Goal: Task Accomplishment & Management: Use online tool/utility

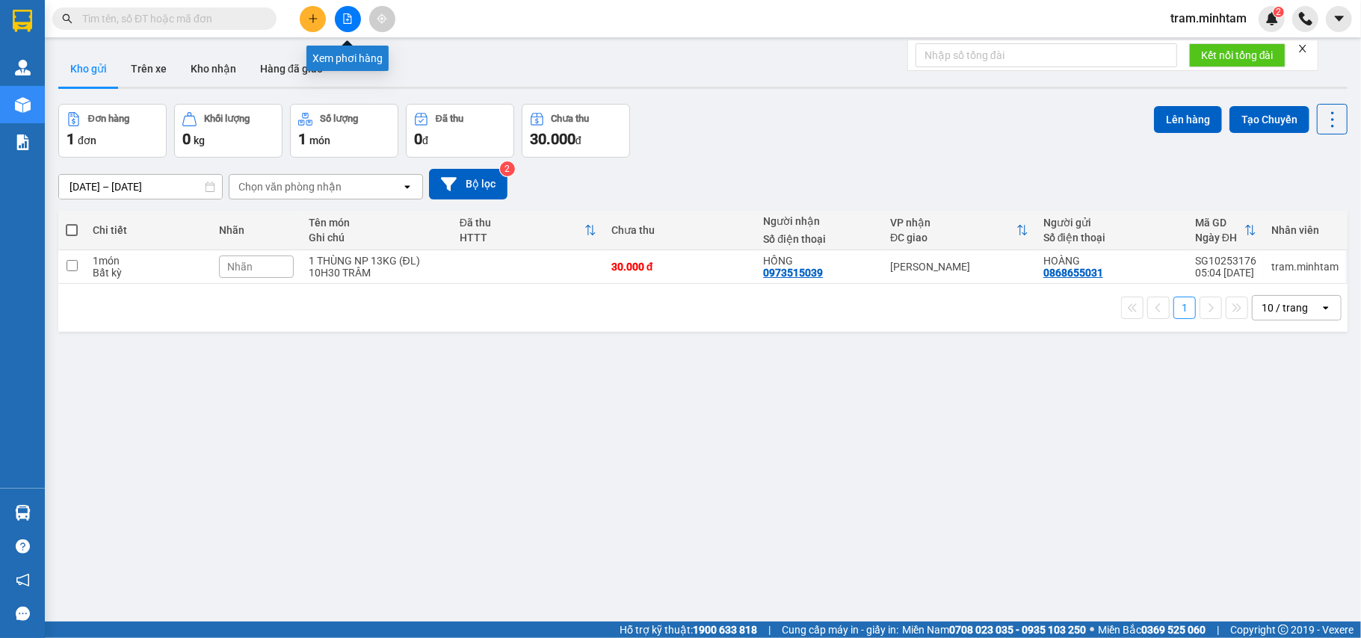
click at [350, 21] on icon "file-add" at bounding box center [347, 18] width 10 height 10
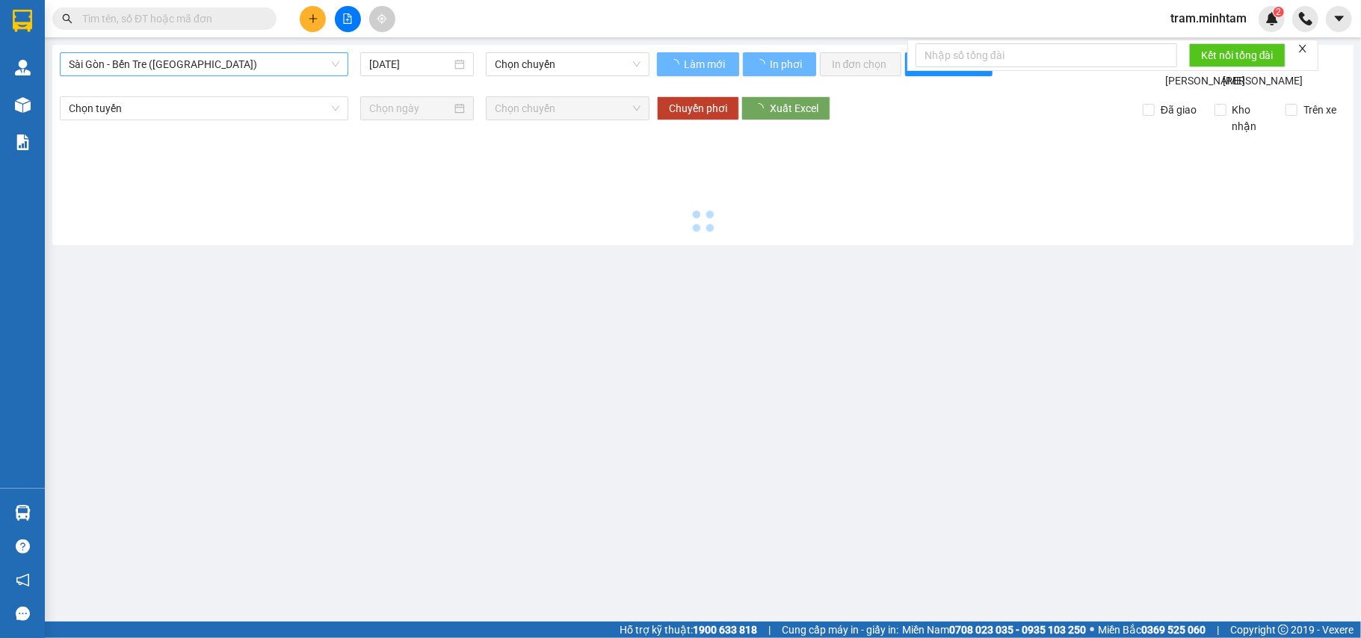
type input "[DATE]"
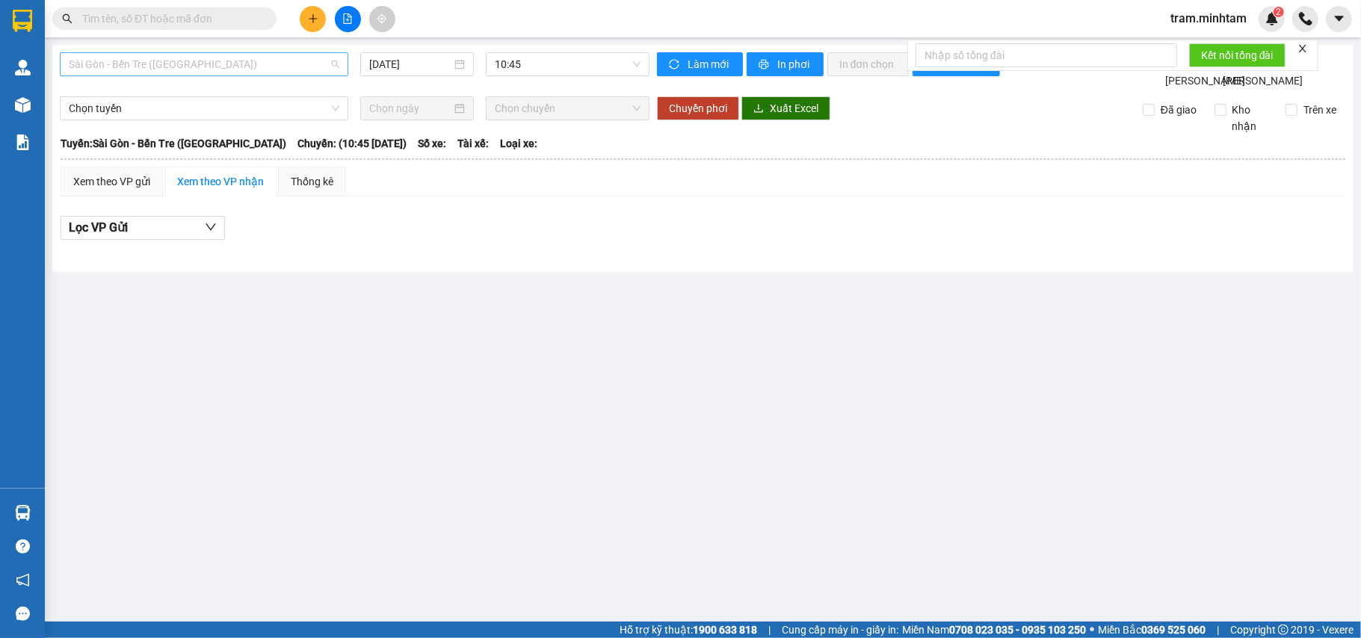
click at [231, 69] on span "Sài Gòn - Bến Tre ([GEOGRAPHIC_DATA])" at bounding box center [204, 64] width 270 height 22
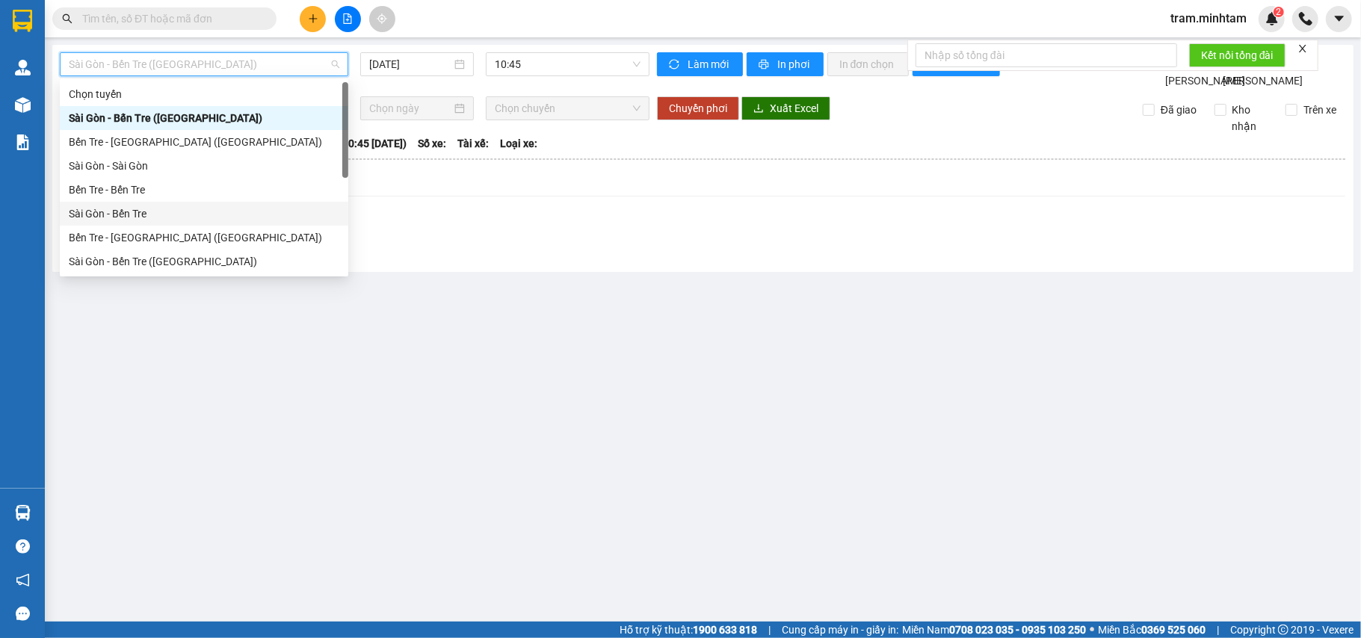
click at [216, 220] on div "Sài Gòn - Bến Tre" at bounding box center [204, 213] width 270 height 16
type input "[DATE]"
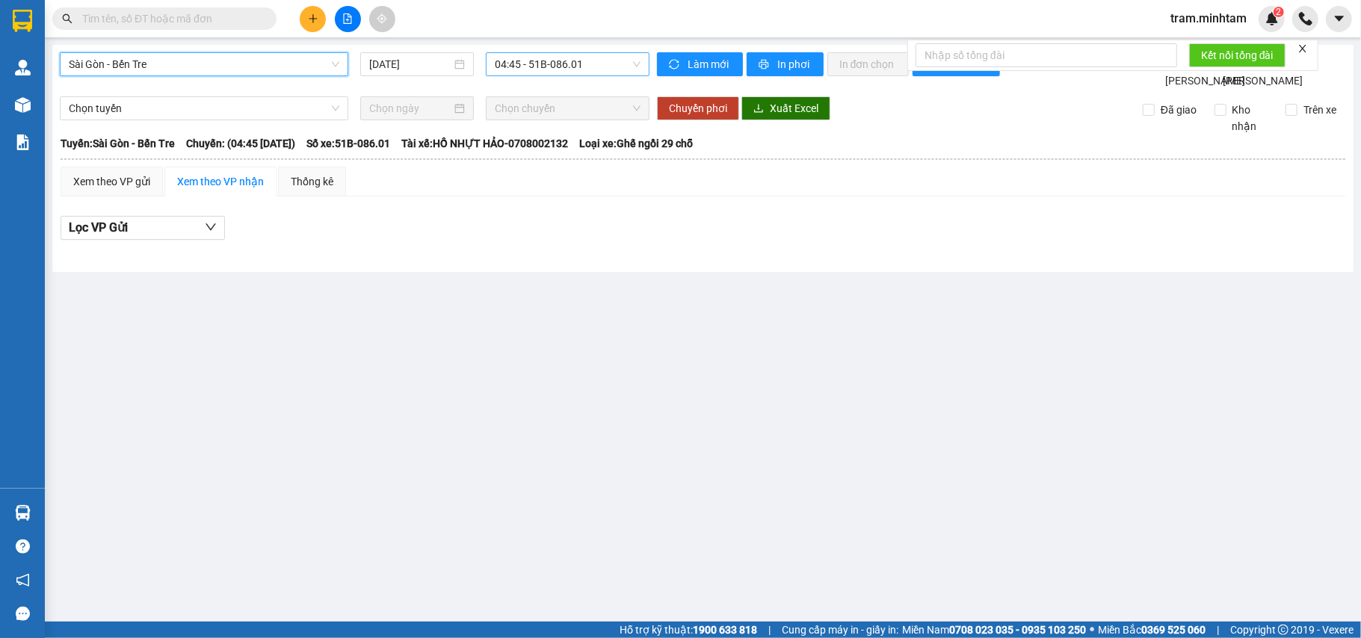
click at [551, 69] on span "04:45 - 51B-086.01" at bounding box center [568, 64] width 146 height 22
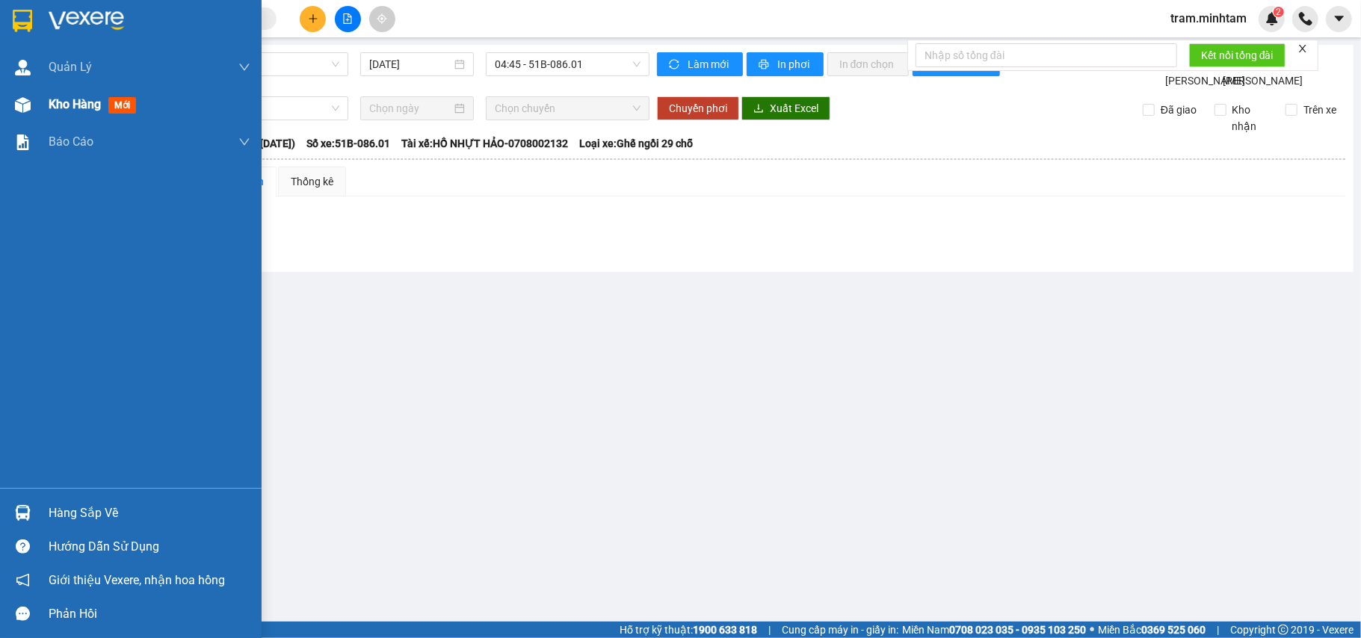
click at [63, 109] on span "Kho hàng" at bounding box center [75, 104] width 52 height 14
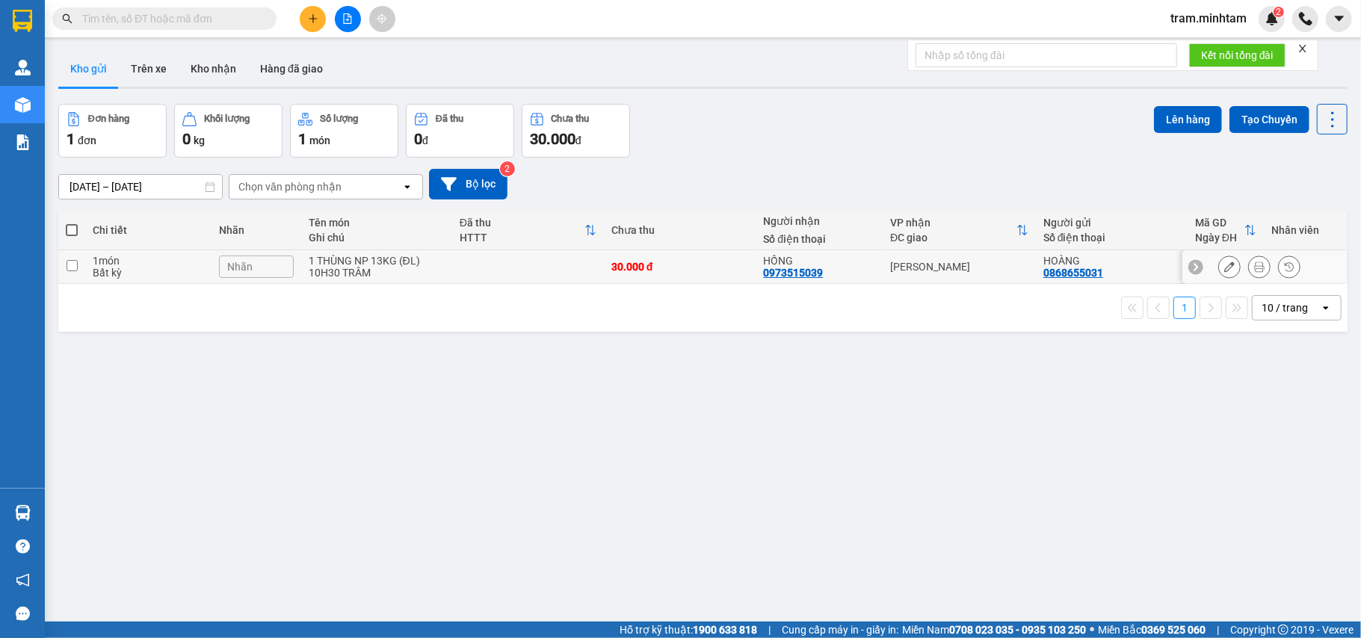
click at [353, 259] on div "1 THÙNG NP 13KG (ĐL)" at bounding box center [377, 261] width 136 height 12
checkbox input "true"
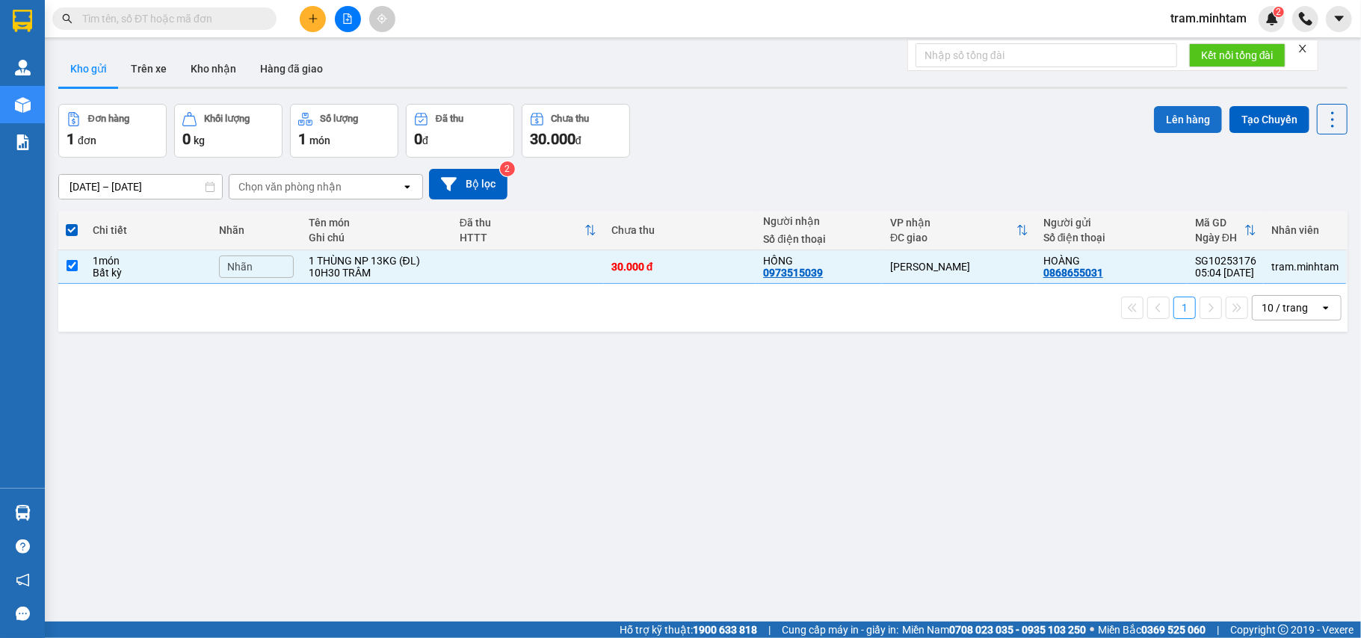
click at [1154, 127] on button "Lên hàng" at bounding box center [1188, 119] width 68 height 27
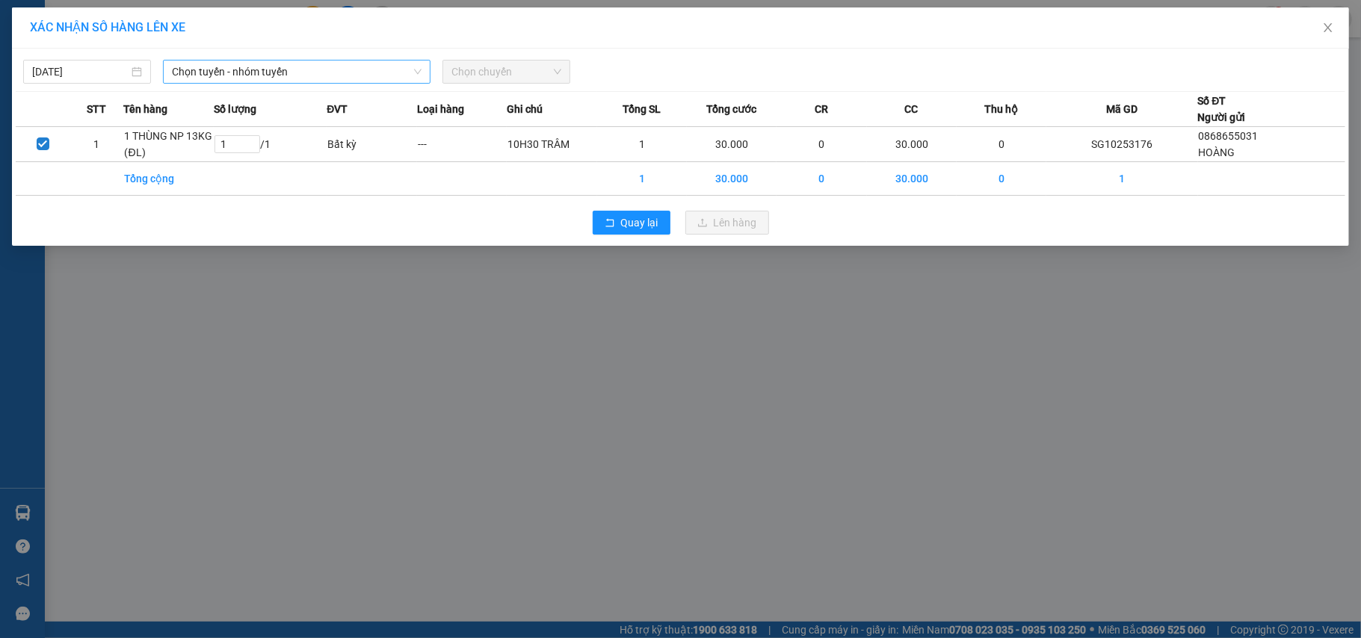
click at [372, 75] on span "Chọn tuyến - nhóm tuyến" at bounding box center [297, 72] width 250 height 22
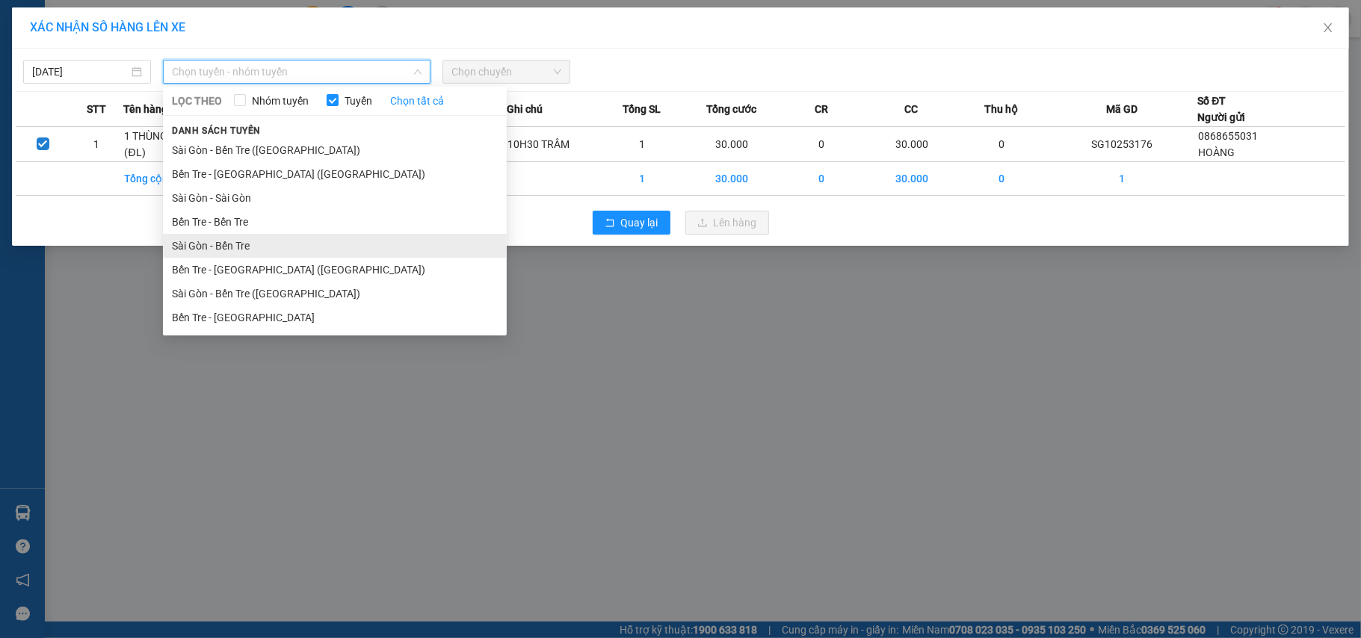
drag, startPoint x: 338, startPoint y: 255, endPoint x: 483, endPoint y: 78, distance: 228.4
click at [339, 254] on li "Sài Gòn - Bến Tre" at bounding box center [335, 246] width 344 height 24
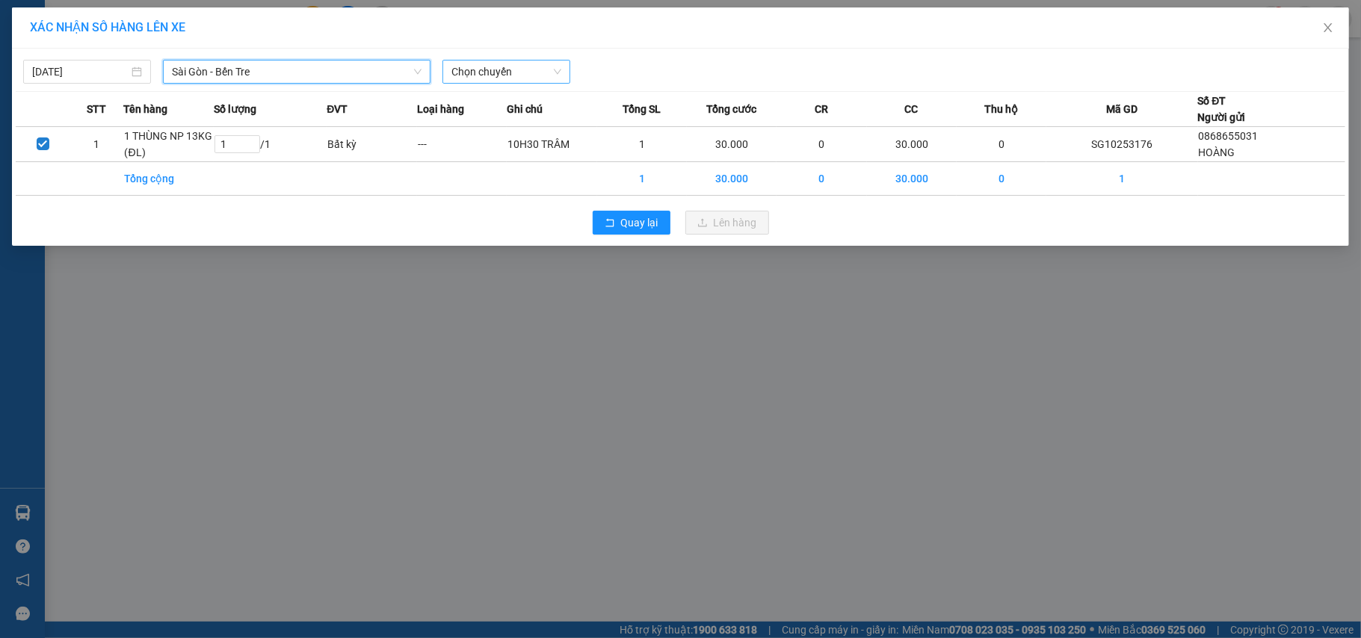
drag, startPoint x: 526, startPoint y: 67, endPoint x: 529, endPoint y: 75, distance: 8.0
click at [529, 72] on span "Chọn chuyến" at bounding box center [506, 72] width 110 height 22
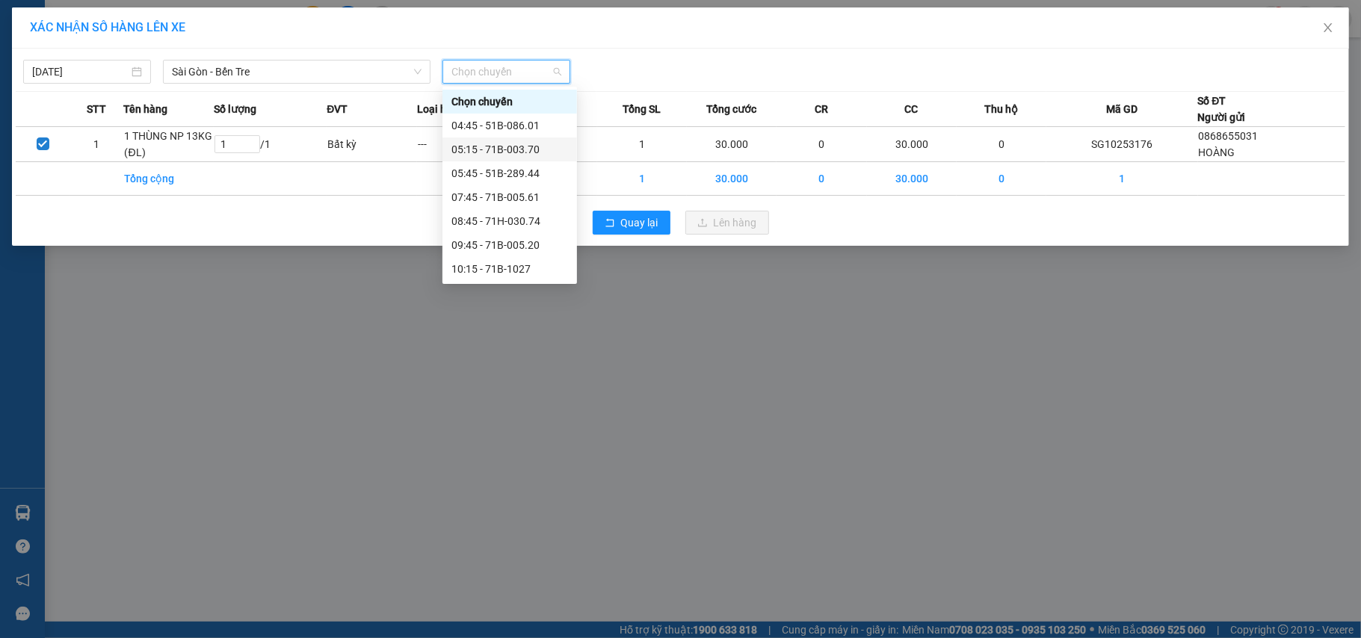
click at [536, 158] on div "05:15 - 71B-003.70" at bounding box center [509, 149] width 135 height 24
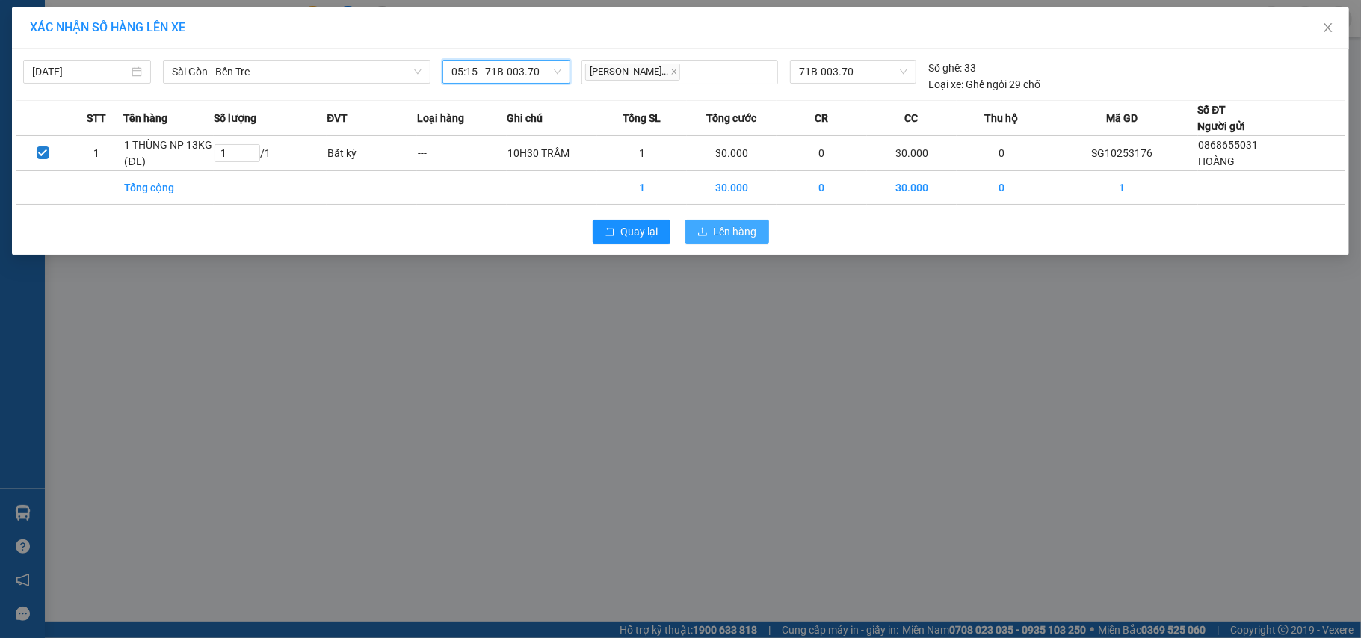
click at [702, 236] on icon "upload" at bounding box center [702, 231] width 10 height 10
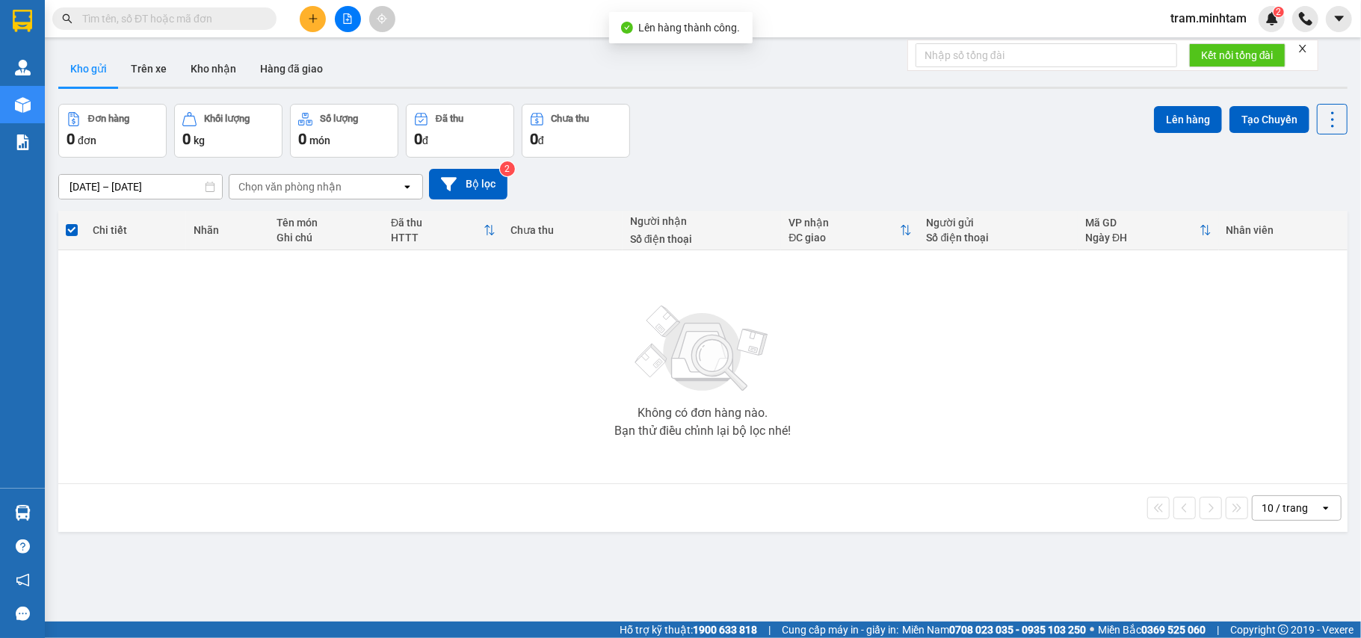
click at [354, 15] on button at bounding box center [348, 19] width 26 height 26
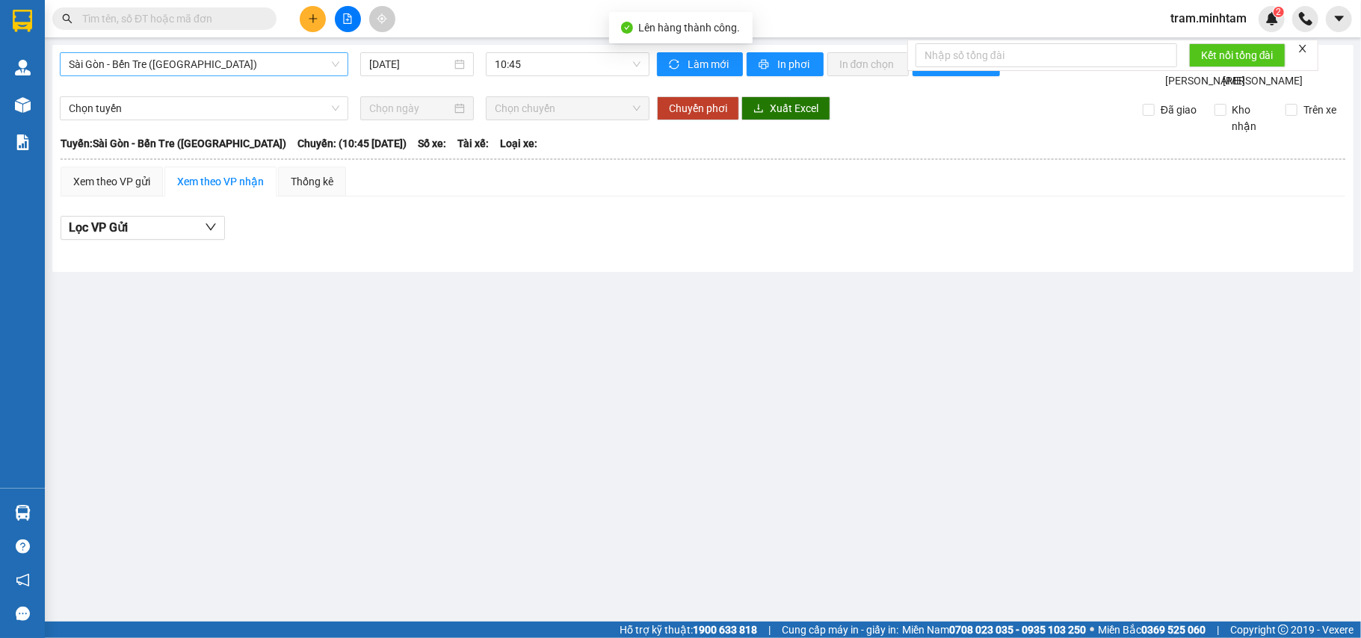
drag, startPoint x: 297, startPoint y: 67, endPoint x: 297, endPoint y: 75, distance: 8.3
click at [297, 69] on span "Sài Gòn - Bến Tre ([GEOGRAPHIC_DATA])" at bounding box center [204, 64] width 270 height 22
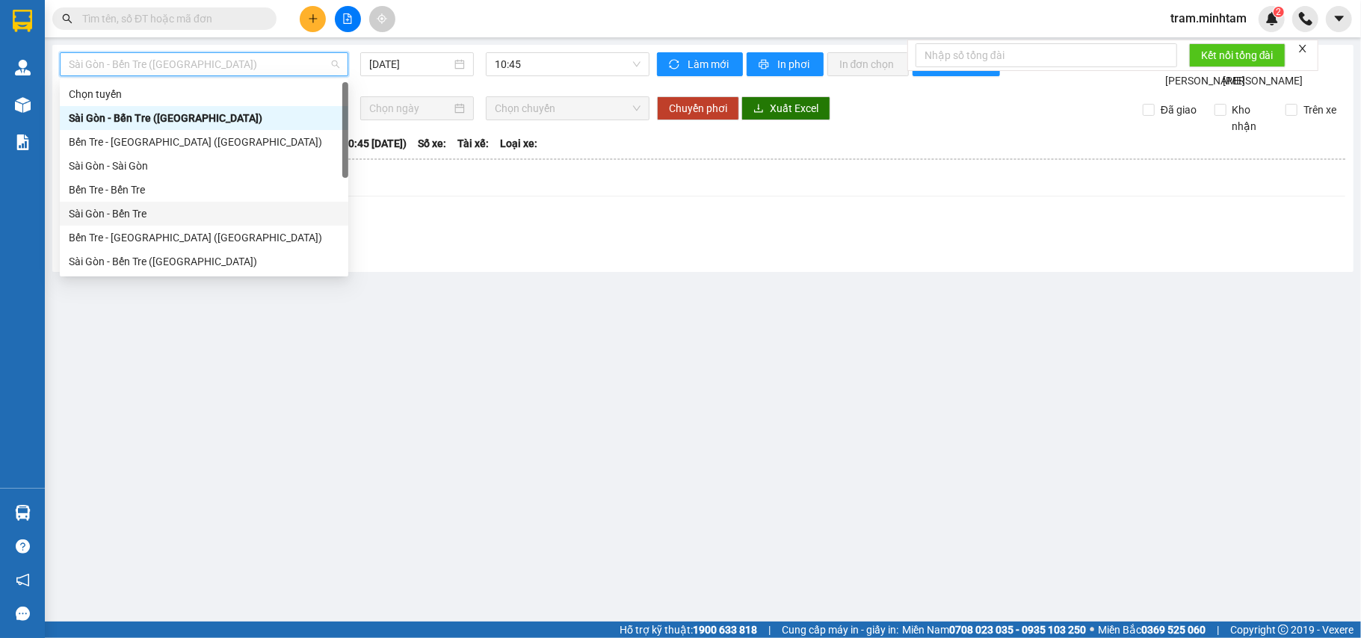
click at [224, 215] on div "Sài Gòn - Bến Tre" at bounding box center [204, 213] width 270 height 16
type input "[DATE]"
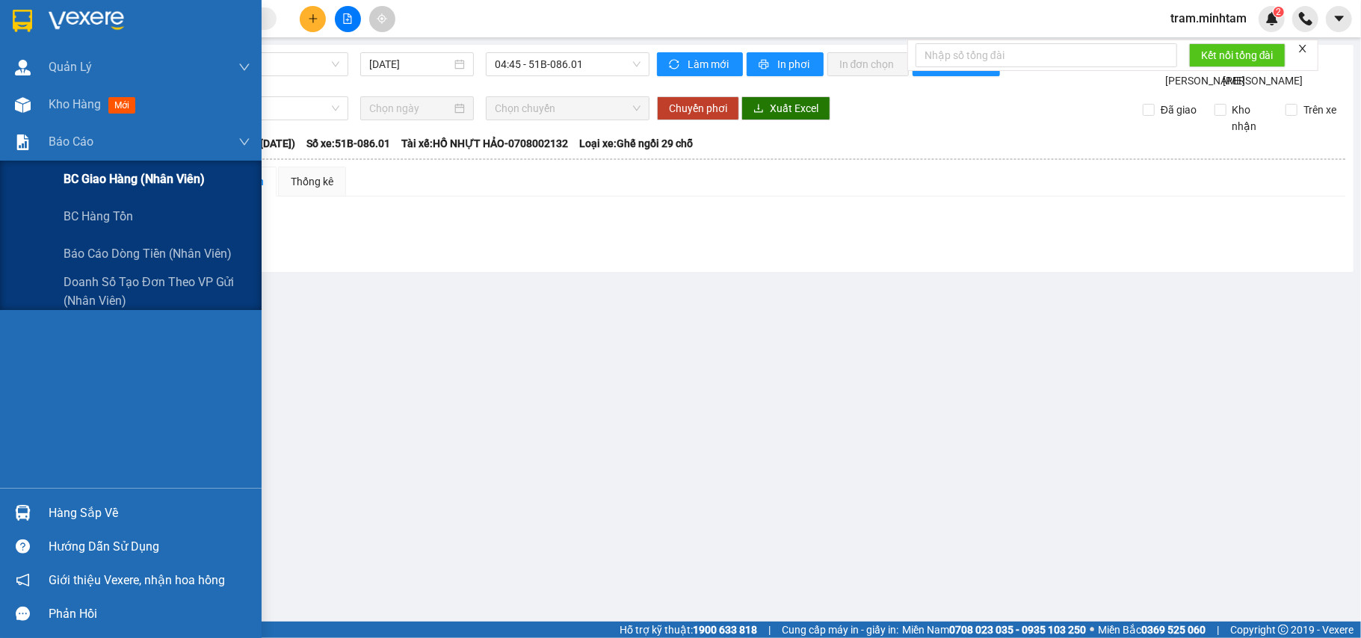
click at [94, 174] on span "BC giao hàng (nhân viên)" at bounding box center [134, 179] width 141 height 19
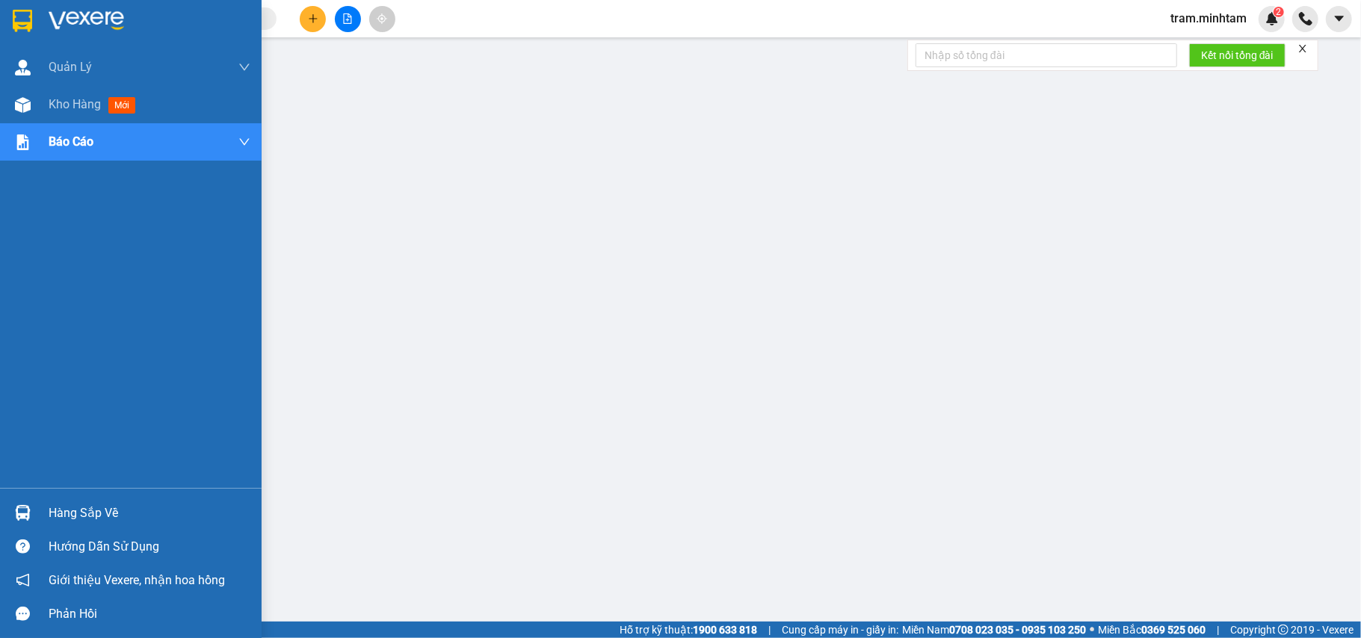
click at [31, 522] on div at bounding box center [23, 513] width 26 height 26
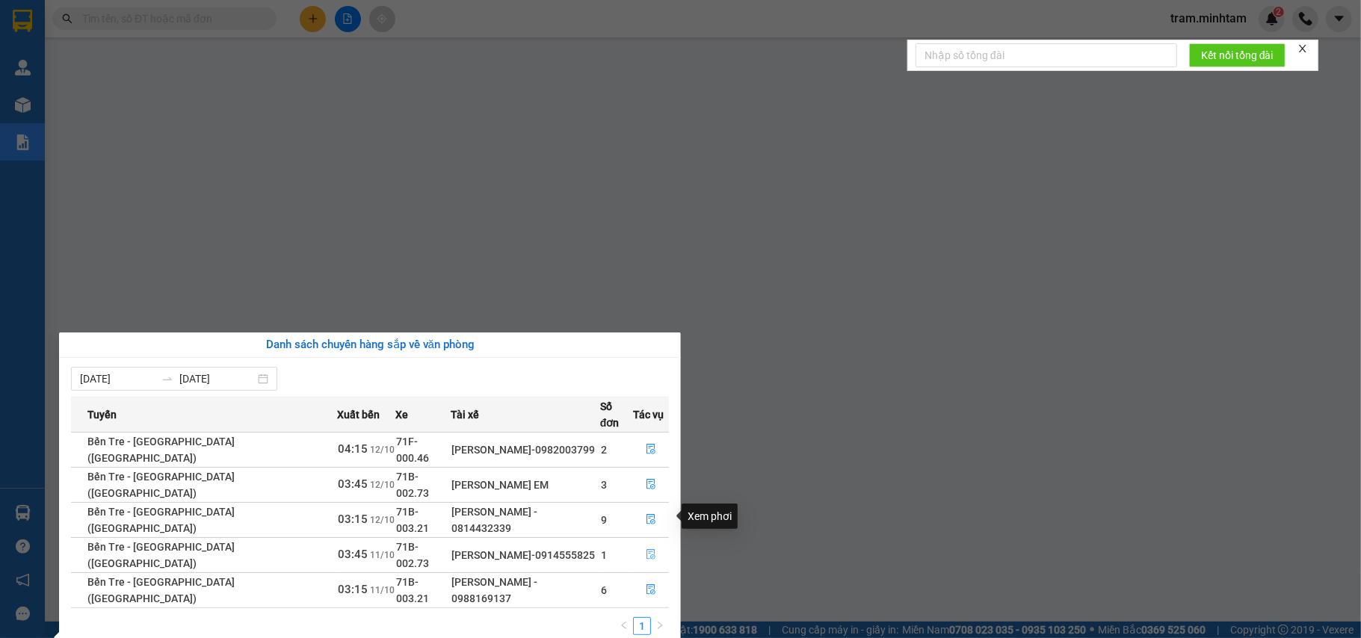
click at [637, 543] on button "button" at bounding box center [651, 555] width 34 height 24
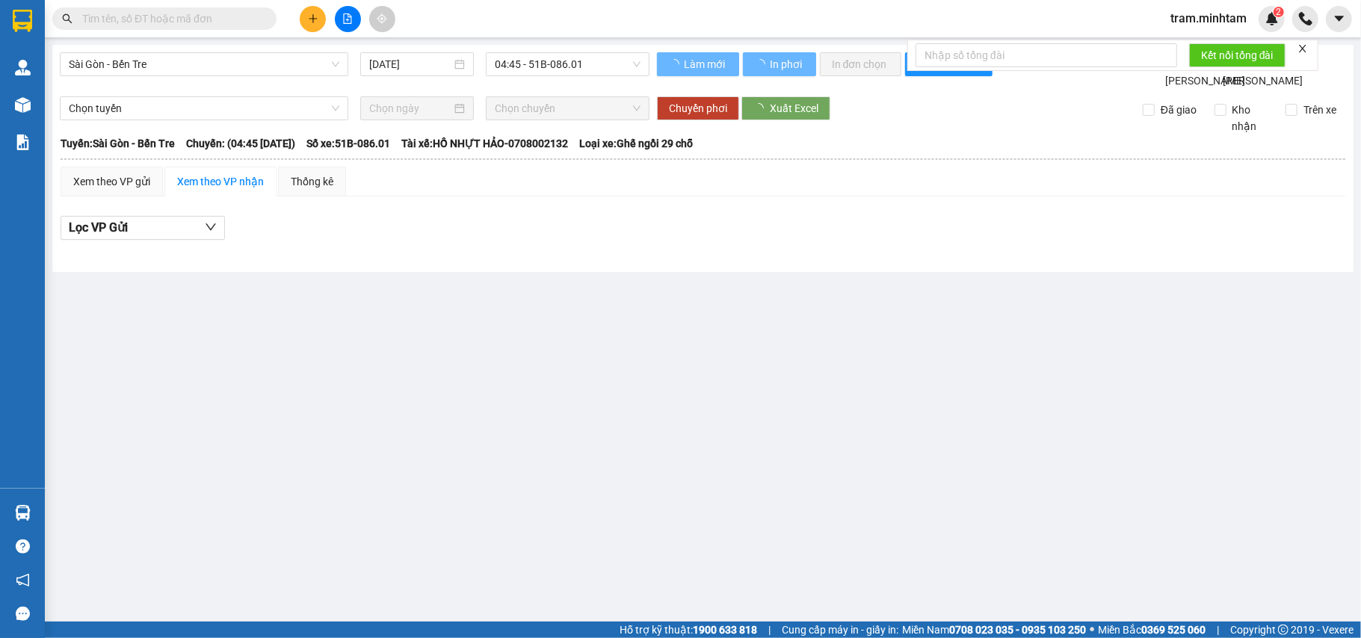
type input "[DATE]"
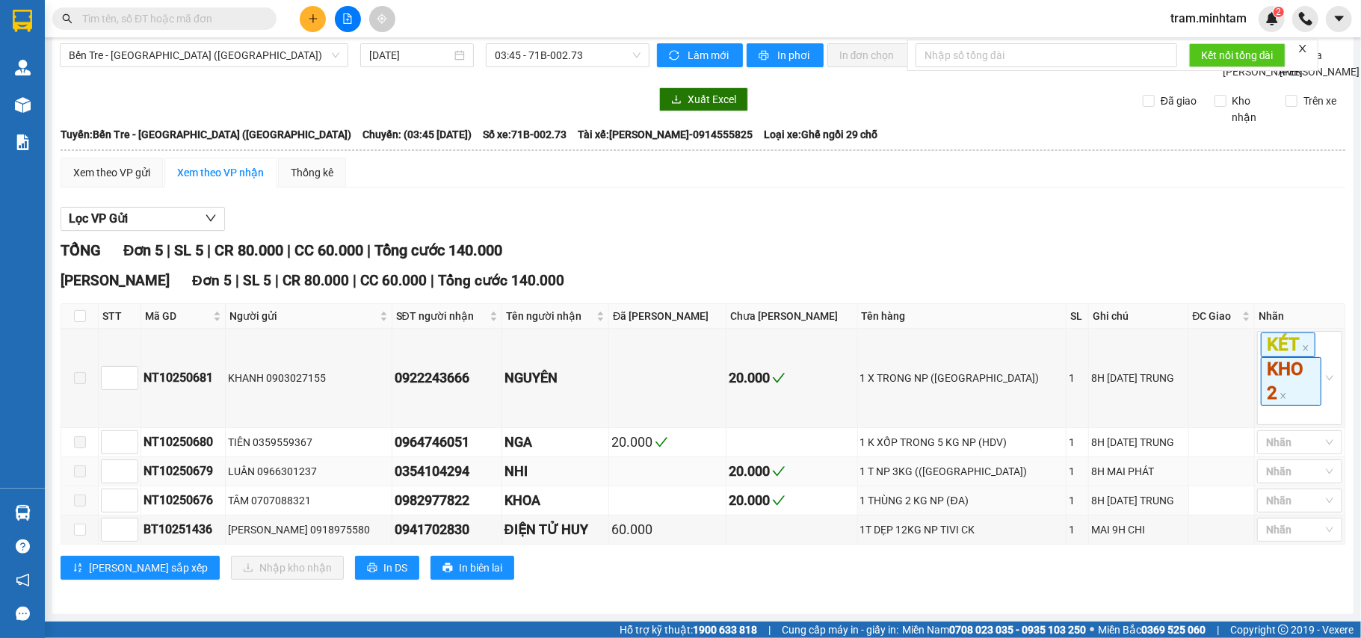
scroll to position [31, 0]
click at [78, 312] on input "checkbox" at bounding box center [80, 316] width 12 height 12
checkbox input "true"
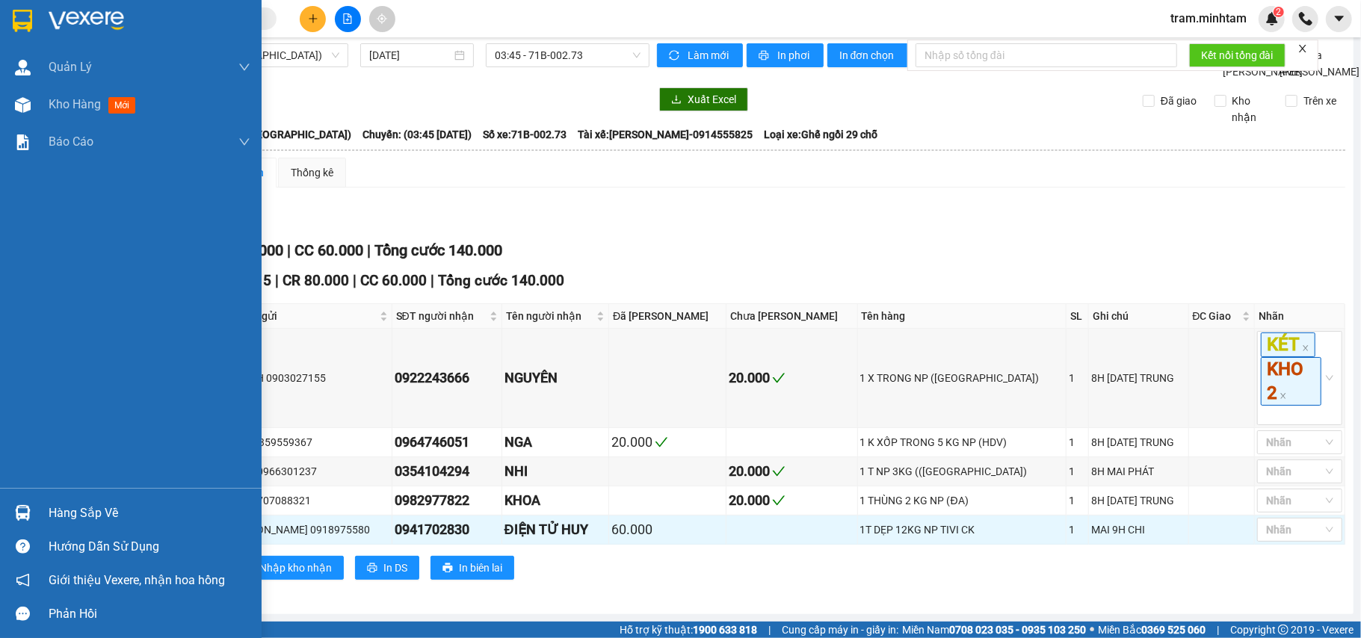
click at [0, 522] on div "Hàng sắp về" at bounding box center [131, 513] width 262 height 34
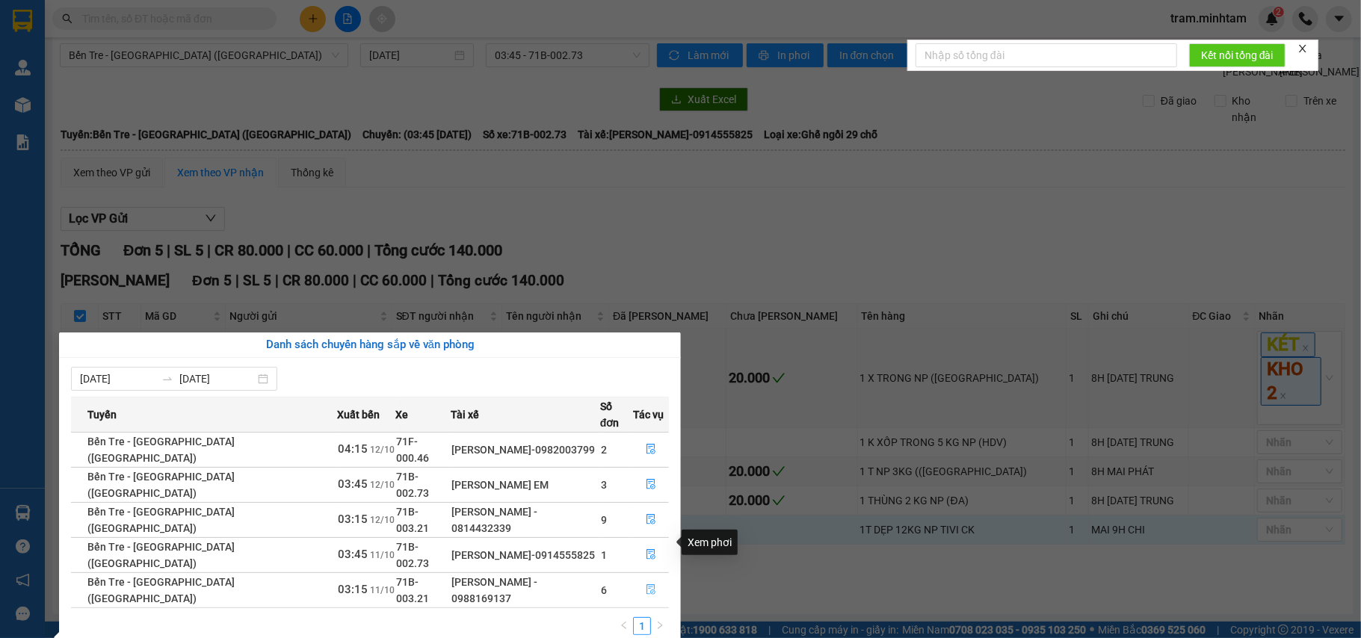
click at [646, 585] on icon "file-done" at bounding box center [650, 590] width 9 height 10
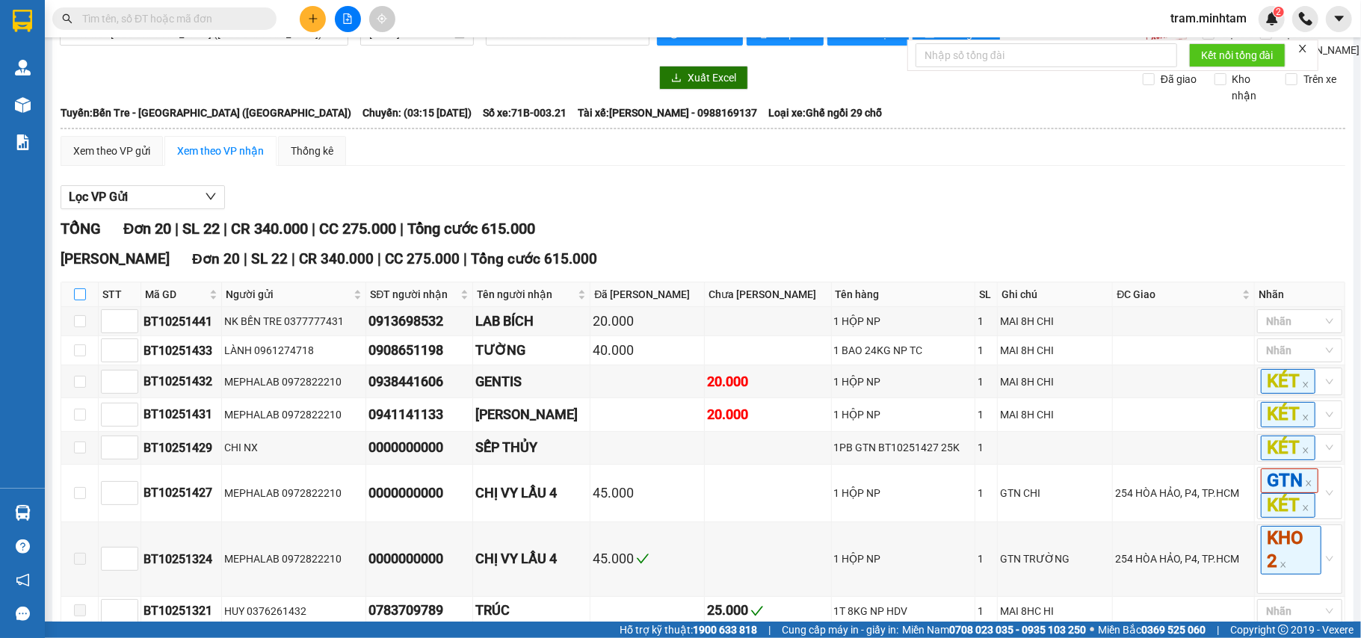
click at [76, 300] on input "checkbox" at bounding box center [80, 294] width 12 height 12
checkbox input "true"
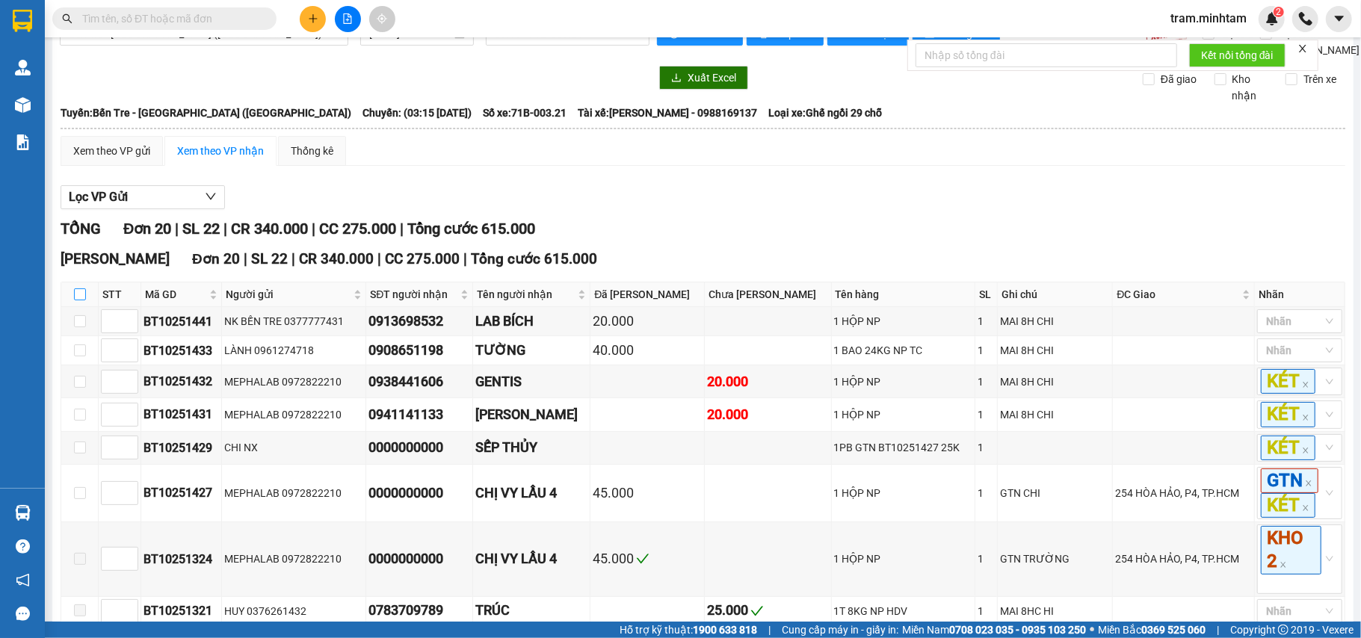
checkbox input "true"
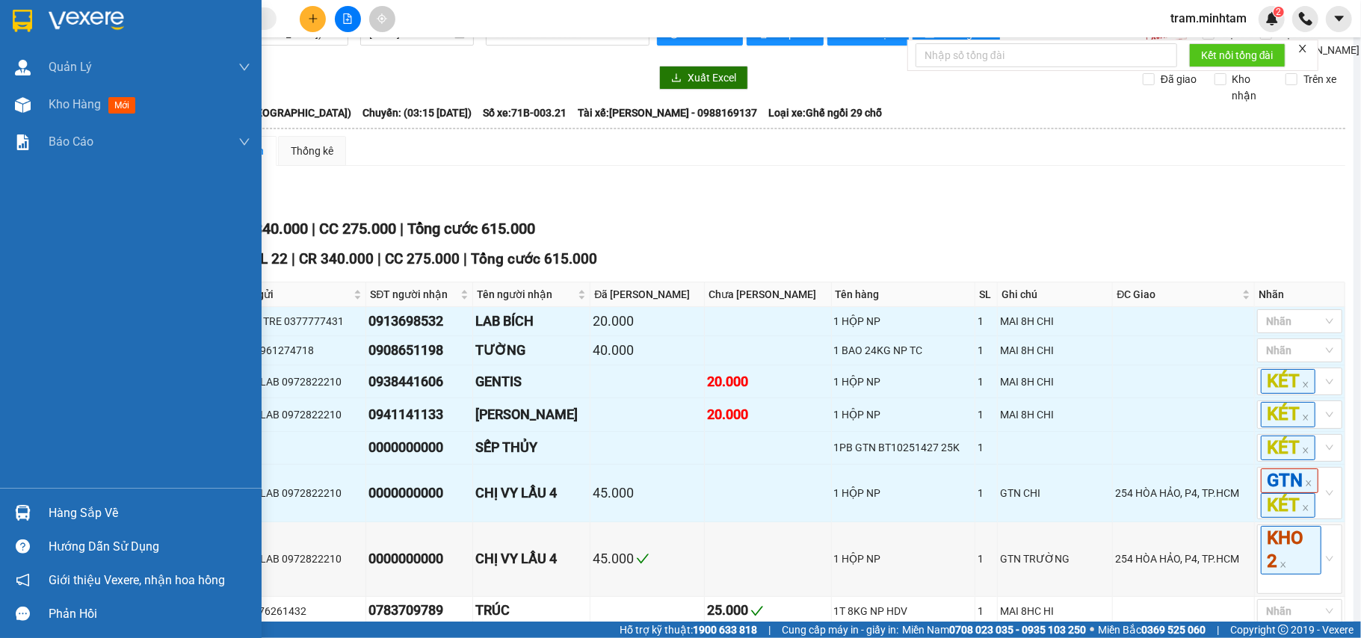
click at [105, 507] on div "Hàng sắp về" at bounding box center [150, 513] width 202 height 22
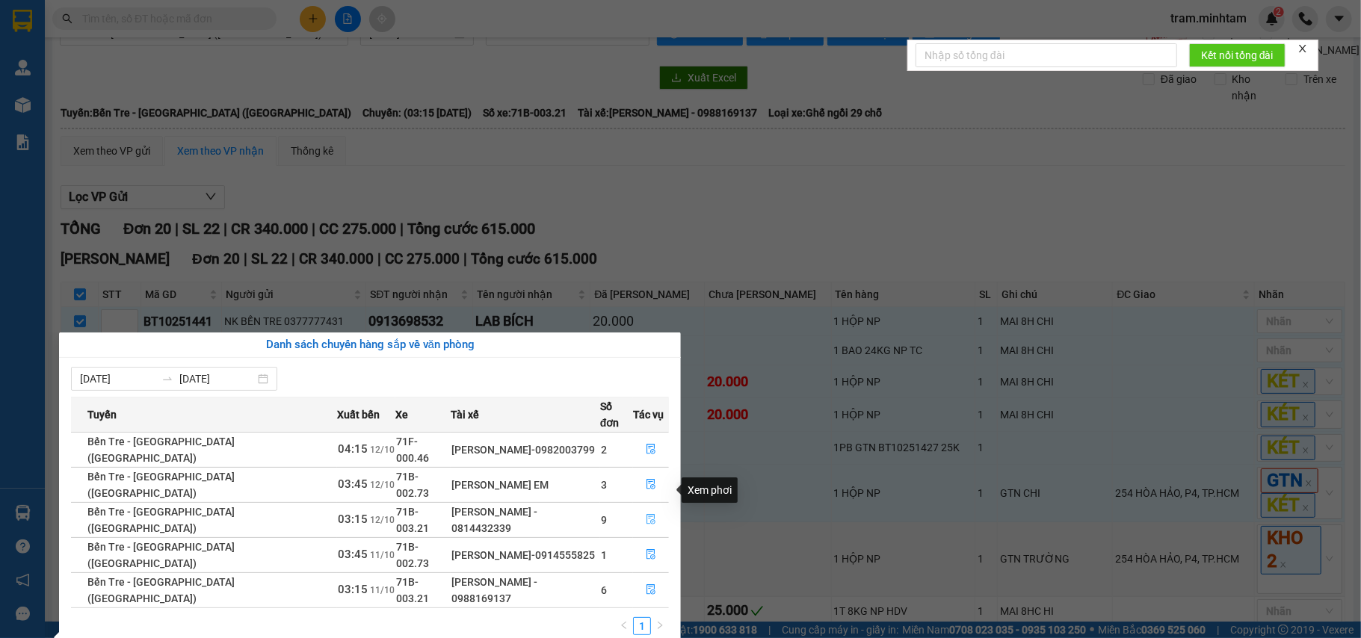
click at [647, 514] on icon "file-done" at bounding box center [651, 519] width 10 height 10
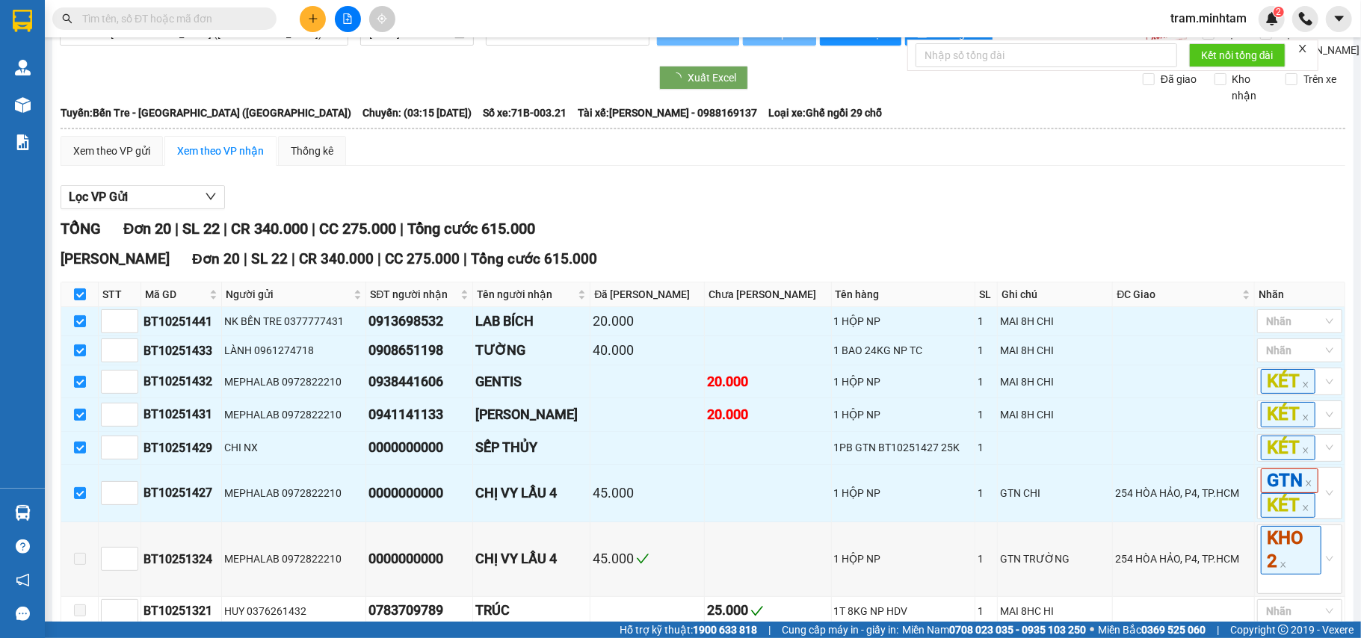
checkbox input "false"
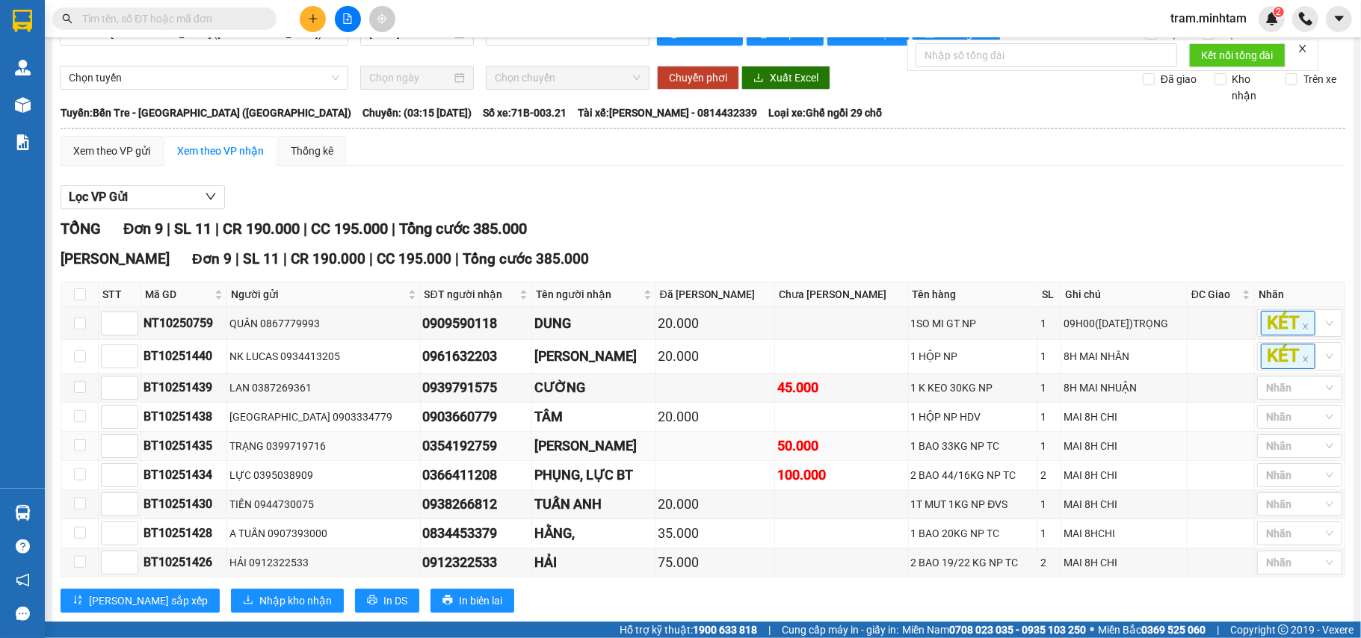
scroll to position [88, 0]
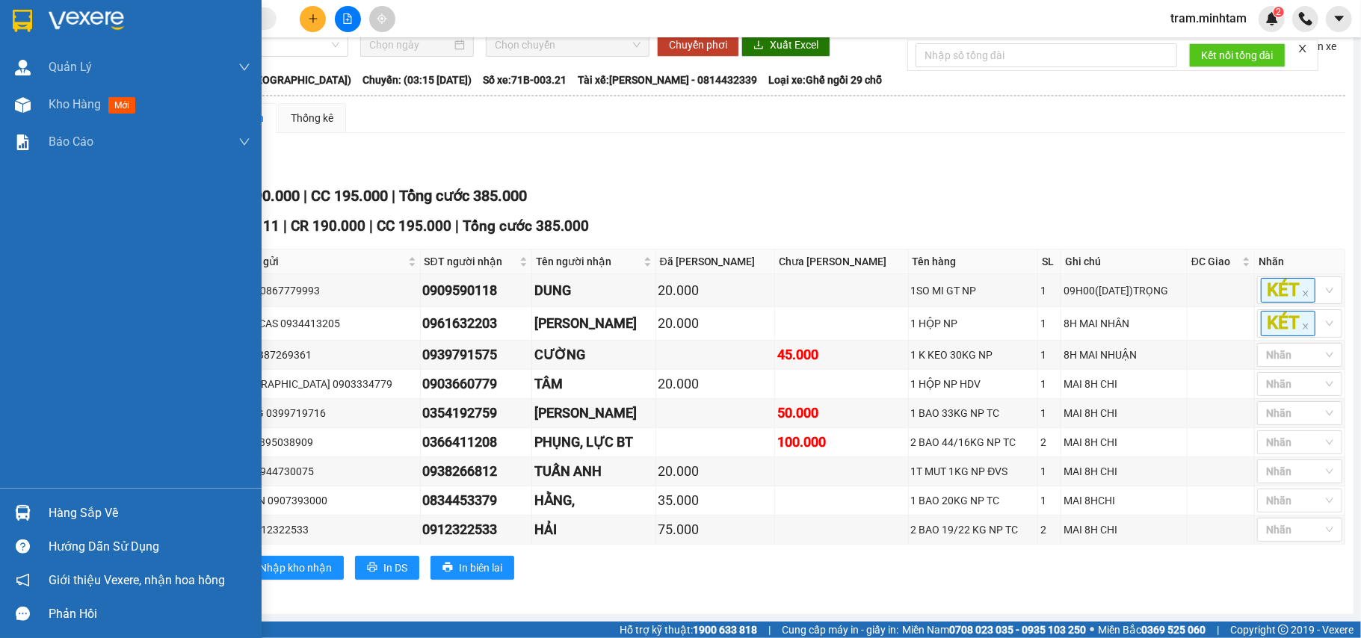
click at [49, 505] on div "Hàng sắp về" at bounding box center [150, 513] width 202 height 22
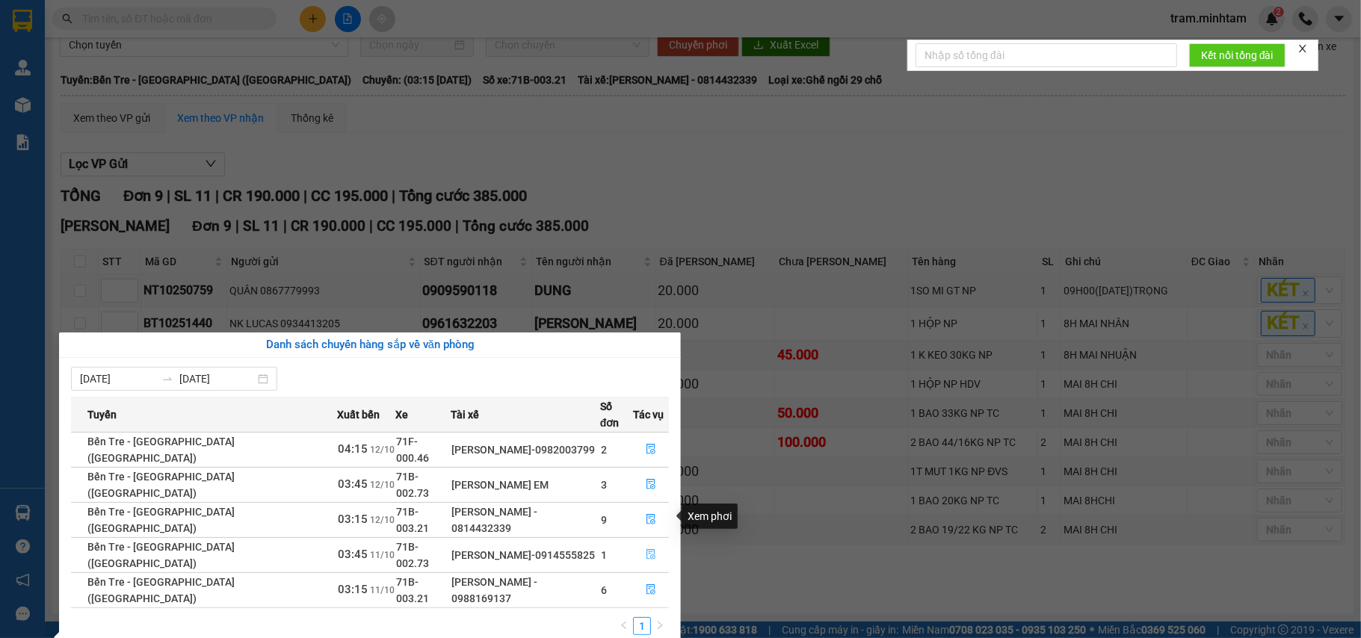
click at [647, 549] on icon "file-done" at bounding box center [651, 554] width 10 height 10
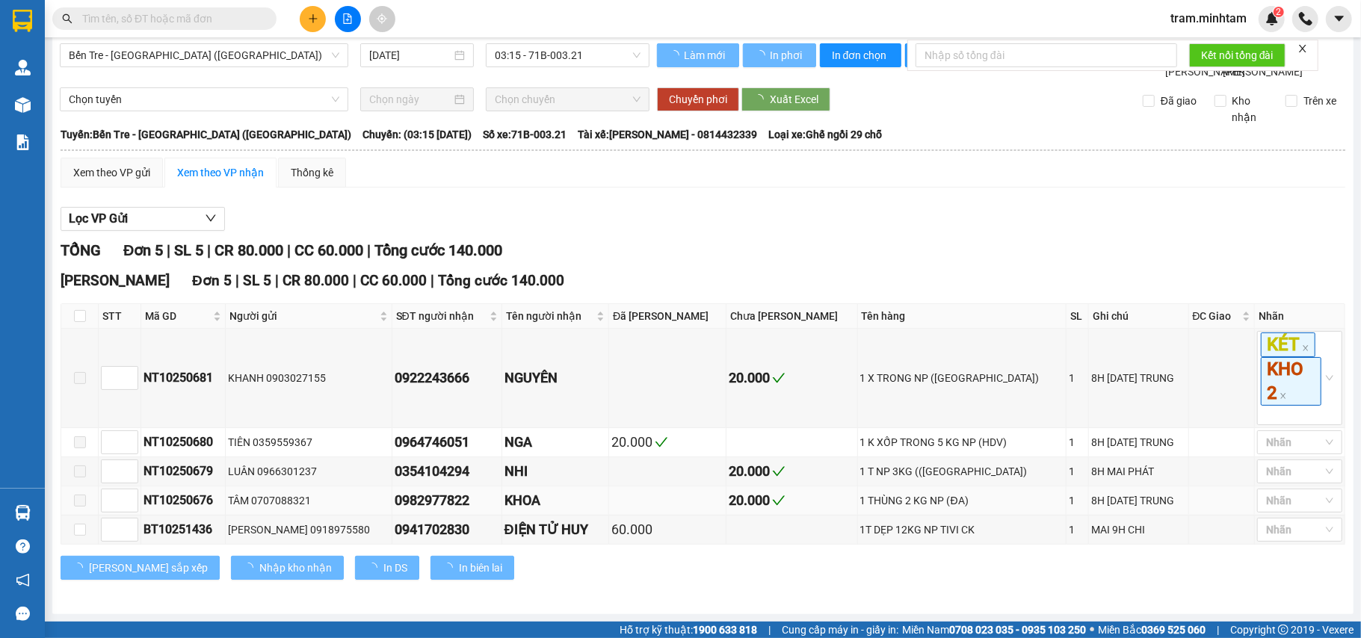
type input "[DATE]"
